Goal: Task Accomplishment & Management: Use online tool/utility

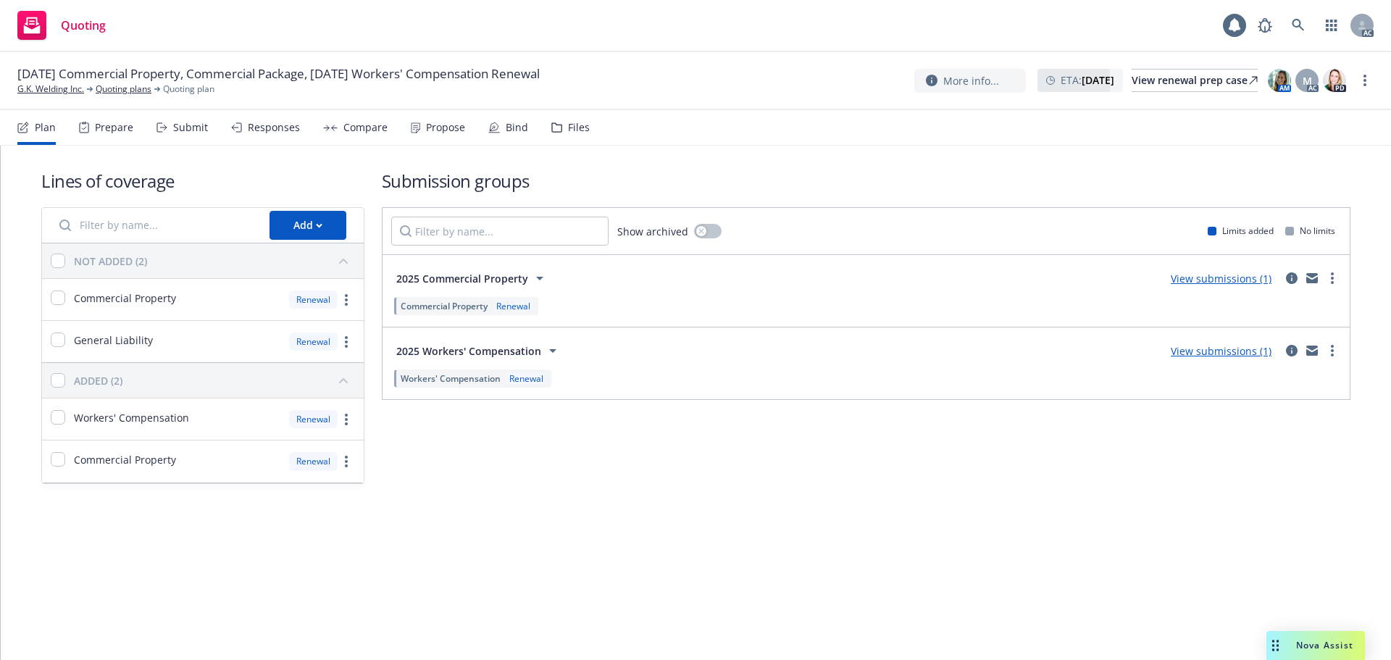
click at [216, 134] on div "Plan Prepare Submit Responses Compare Propose Bind Files" at bounding box center [303, 127] width 572 height 35
click at [203, 134] on div "Submit" at bounding box center [181, 127] width 51 height 35
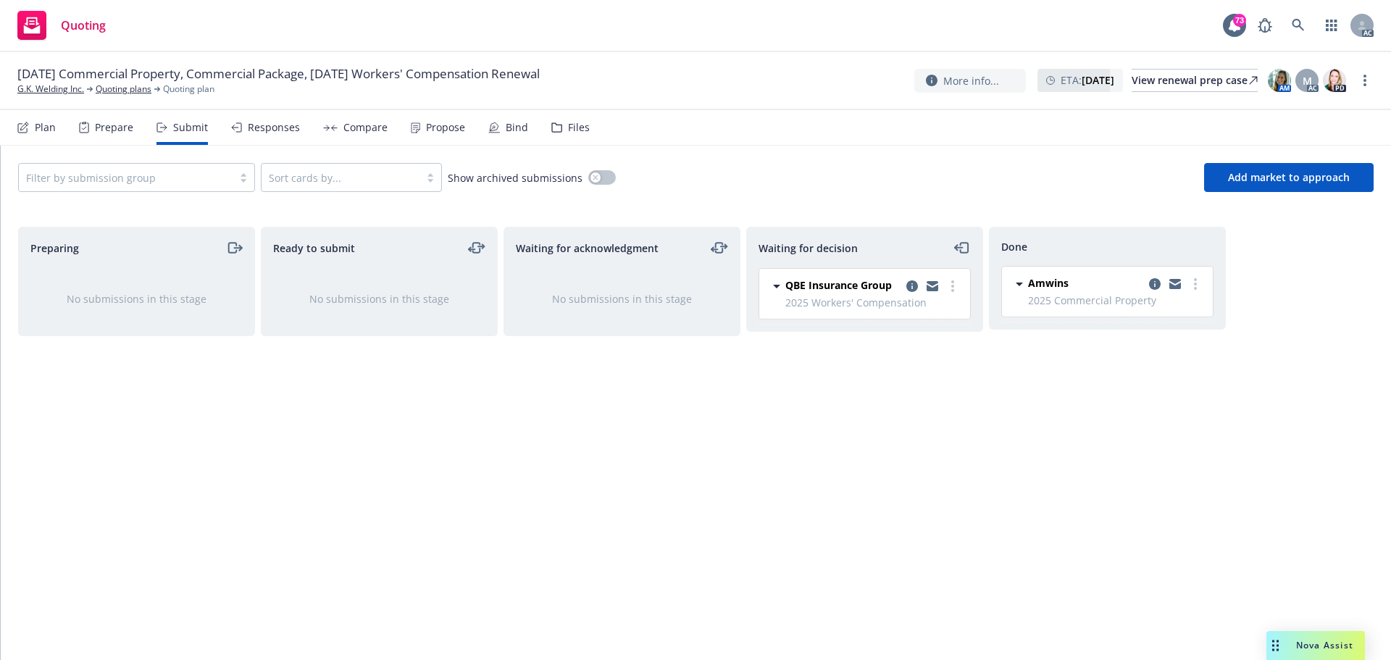
click at [259, 123] on div "Responses" at bounding box center [274, 128] width 52 height 12
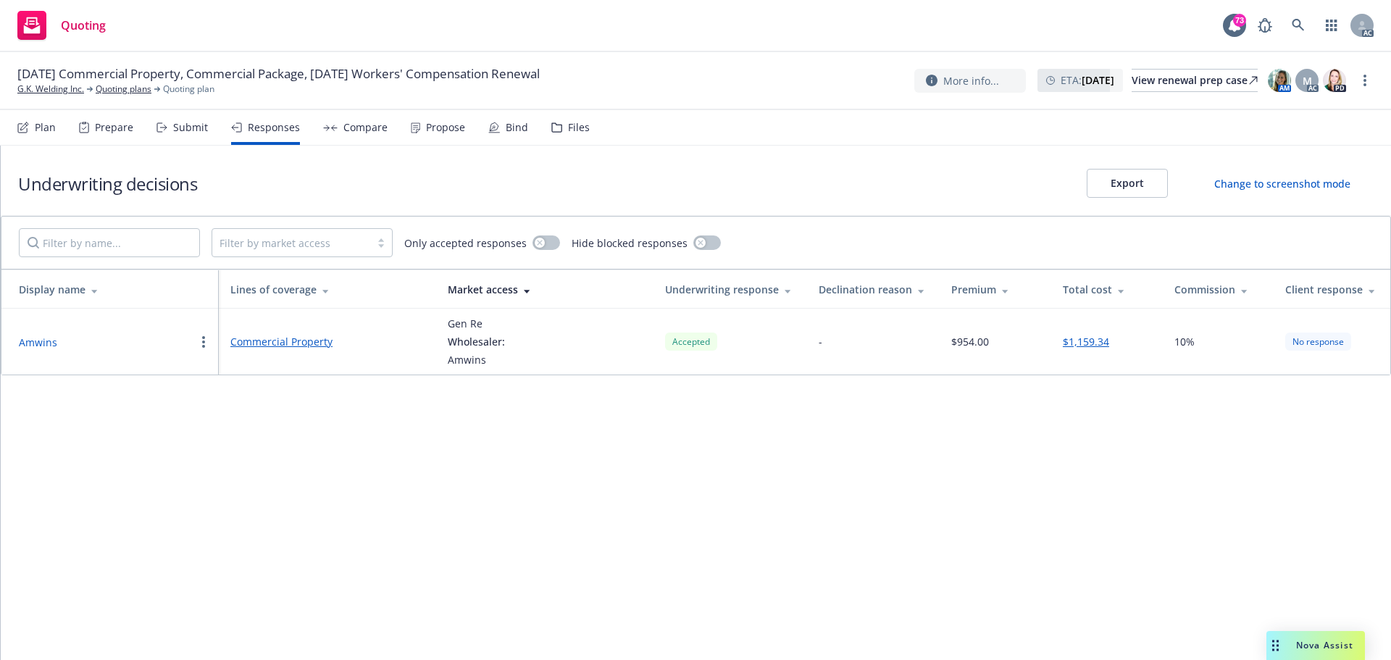
click at [438, 126] on div "Propose" at bounding box center [445, 128] width 39 height 12
